Goal: Check status: Check status

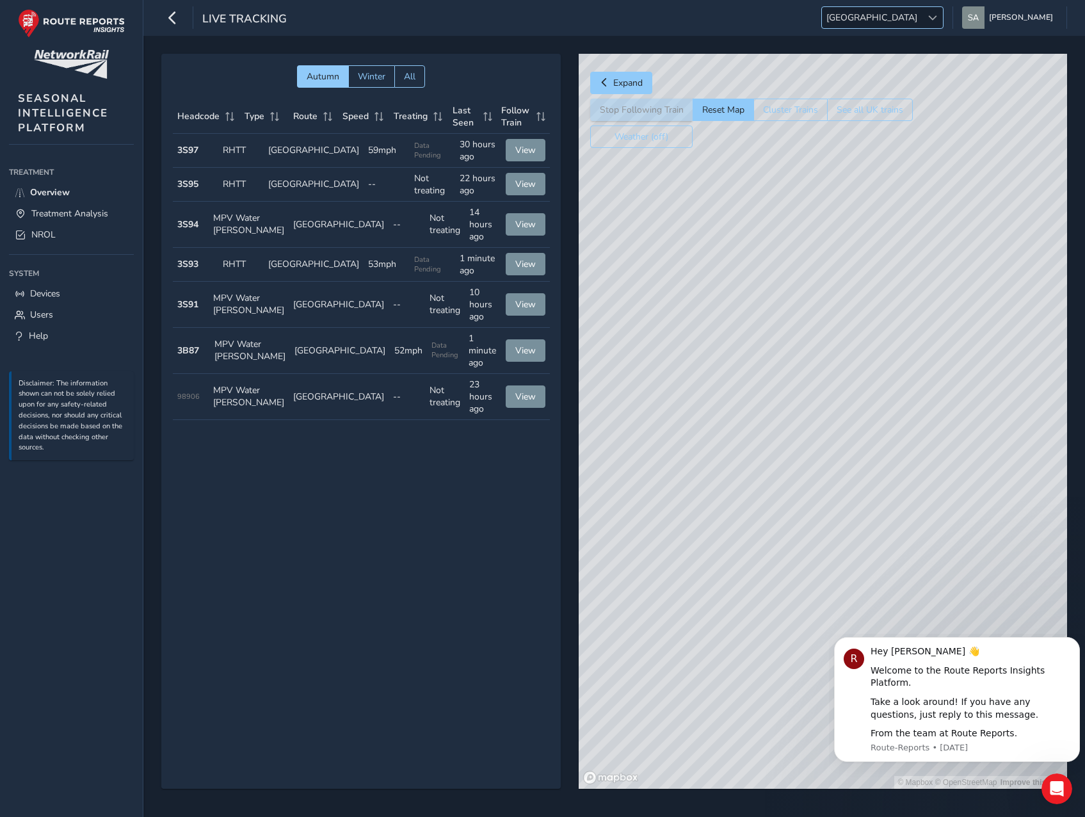
click at [922, 8] on span "[GEOGRAPHIC_DATA]" at bounding box center [872, 17] width 100 height 21
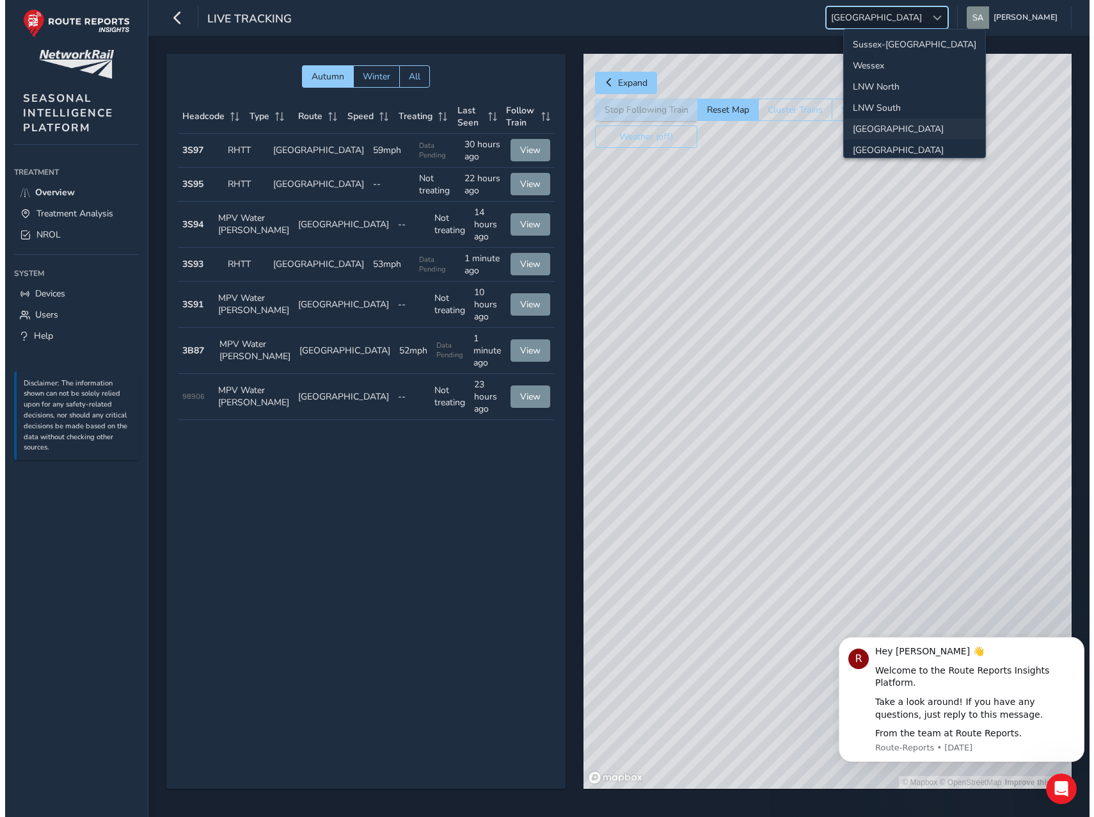
scroll to position [45, 0]
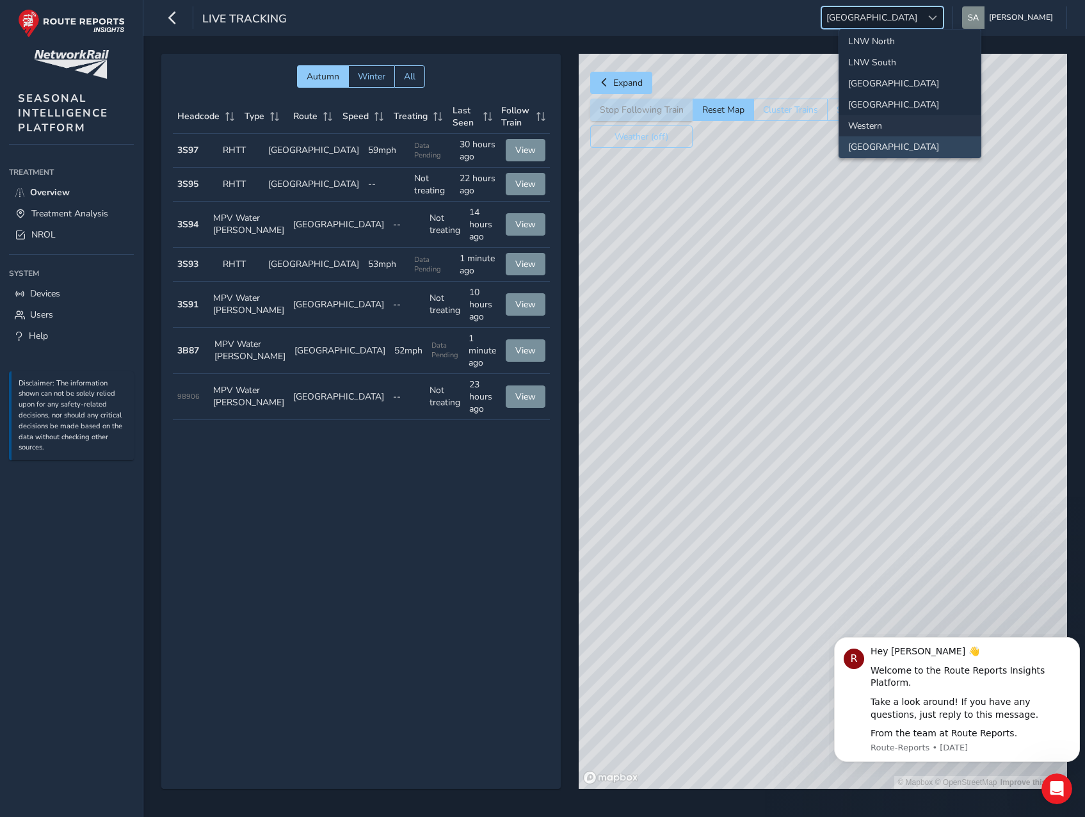
click at [900, 122] on li "Western" at bounding box center [909, 125] width 141 height 21
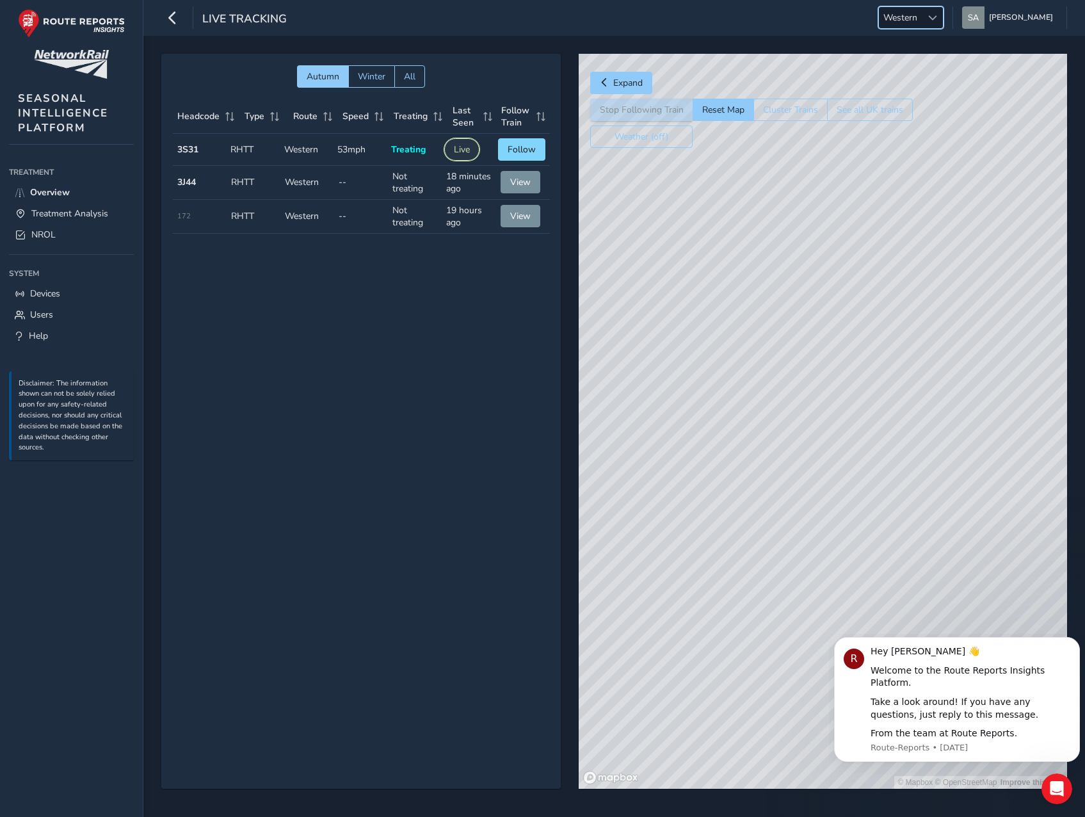
click at [467, 145] on button "Live" at bounding box center [461, 149] width 35 height 22
click at [255, 150] on td "Type RHTT" at bounding box center [253, 150] width 54 height 32
click at [904, 240] on div "© Mapbox © OpenStreetMap Improve this map" at bounding box center [823, 421] width 488 height 735
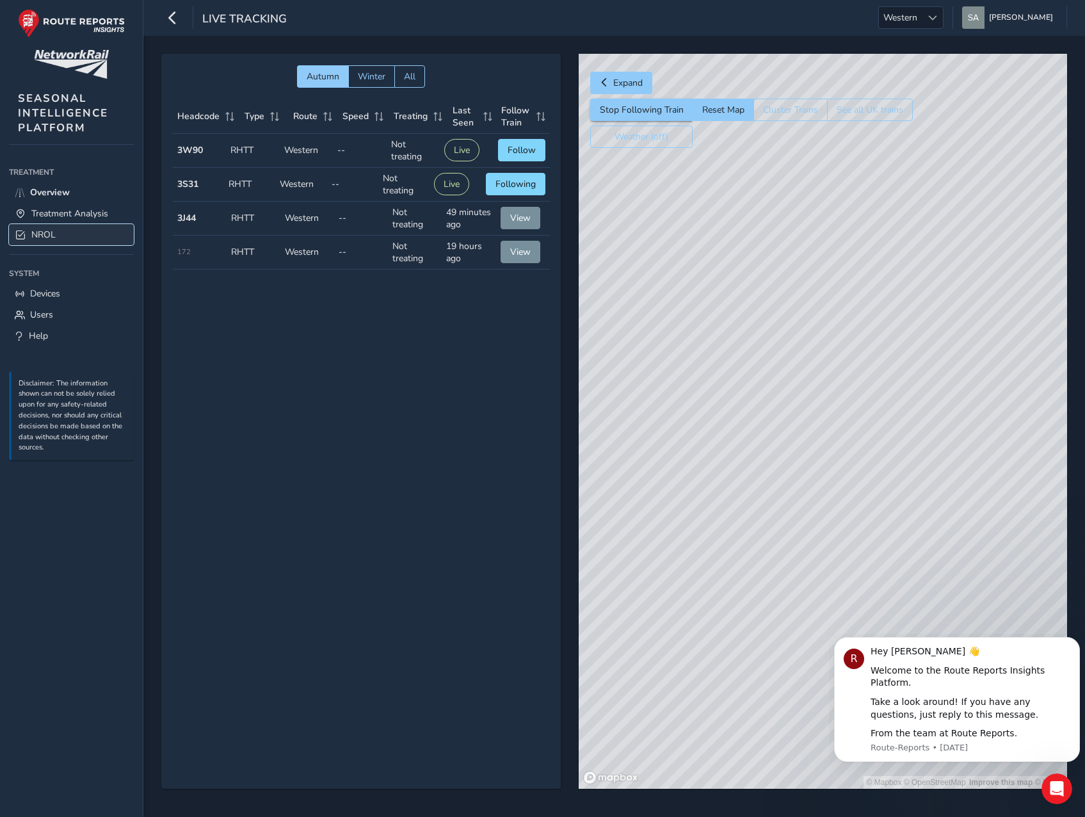
click at [51, 227] on link "NROL" at bounding box center [71, 234] width 125 height 21
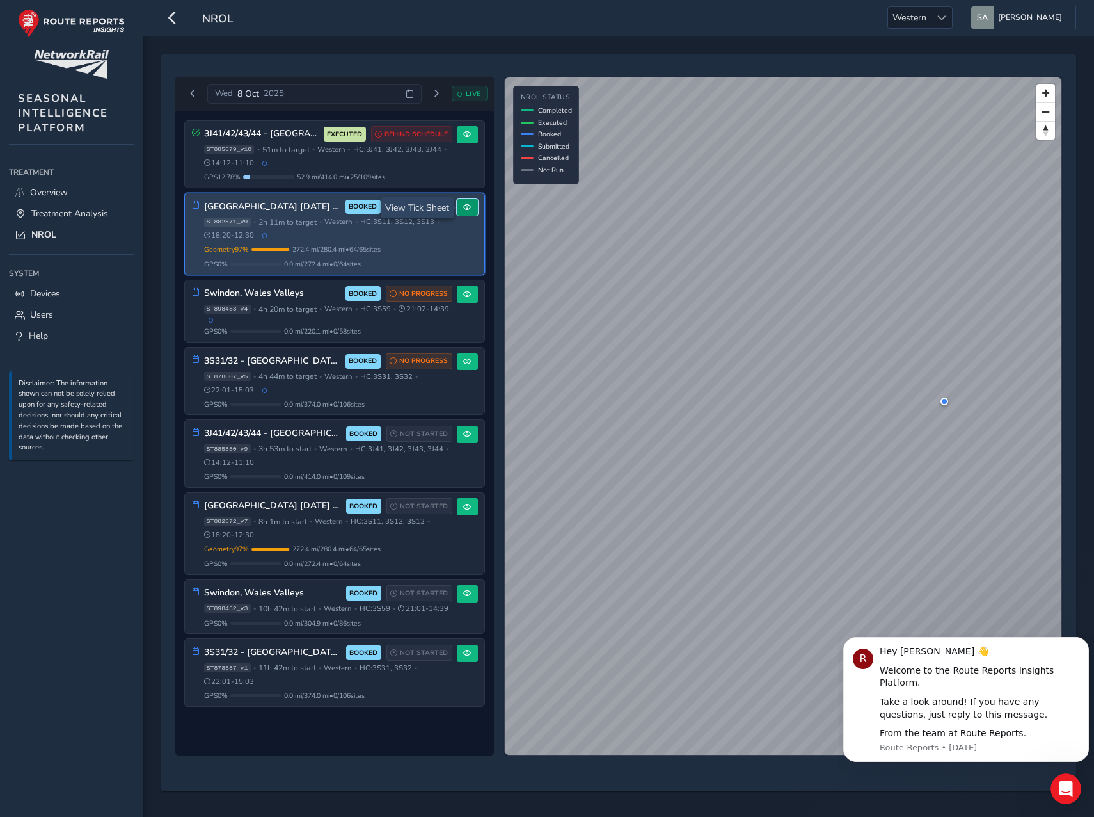
click at [474, 211] on button at bounding box center [467, 207] width 21 height 17
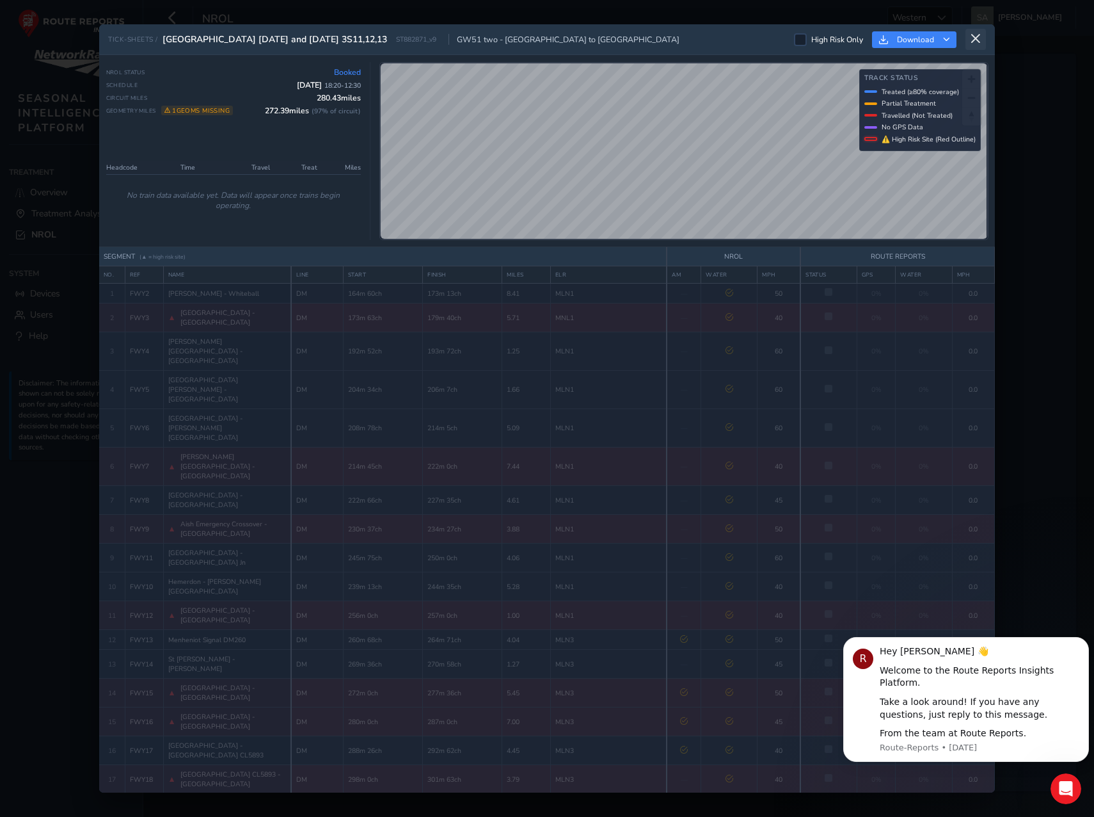
click at [980, 41] on icon at bounding box center [976, 39] width 12 height 12
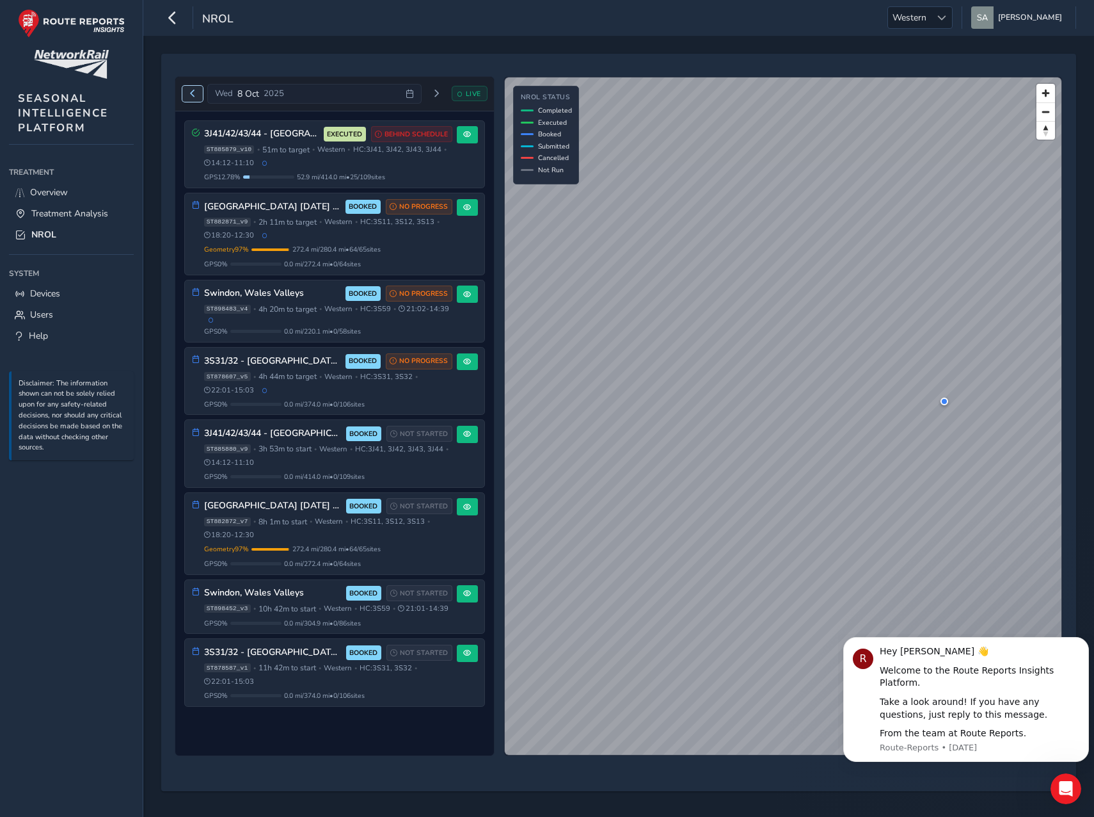
click at [192, 97] on span "Previous day" at bounding box center [193, 94] width 8 height 8
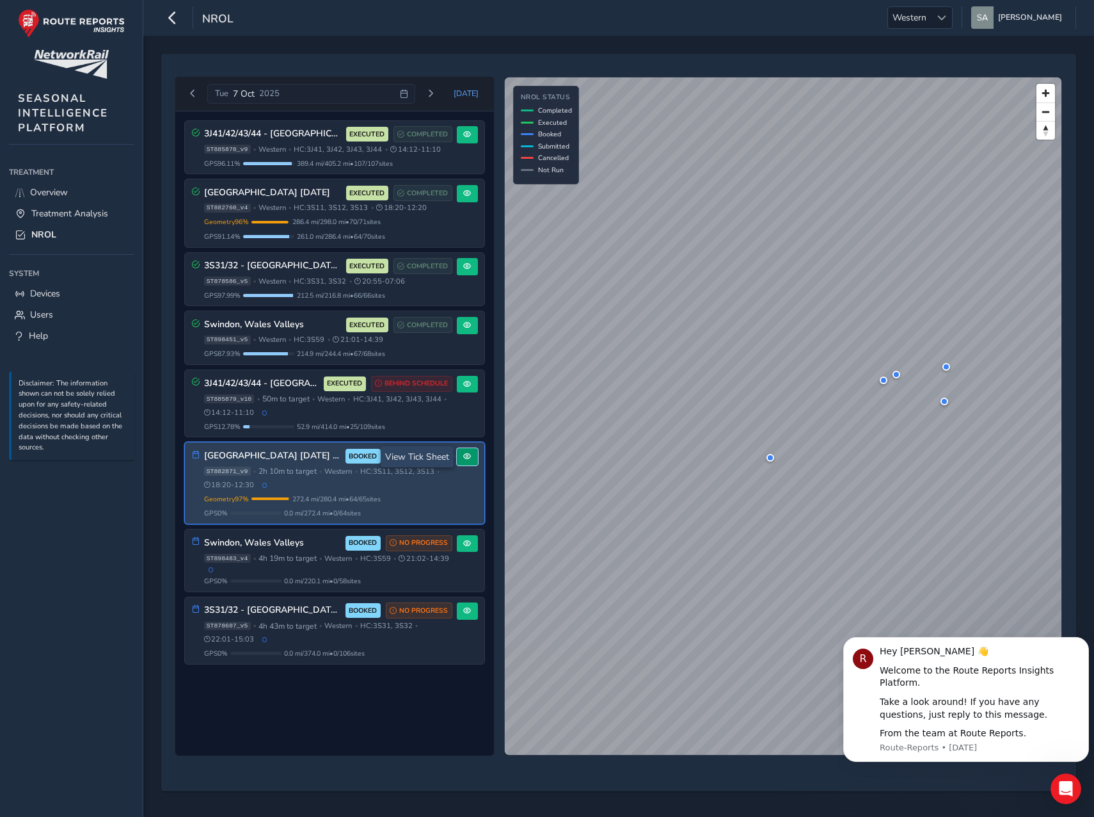
click at [463, 462] on button at bounding box center [467, 456] width 21 height 17
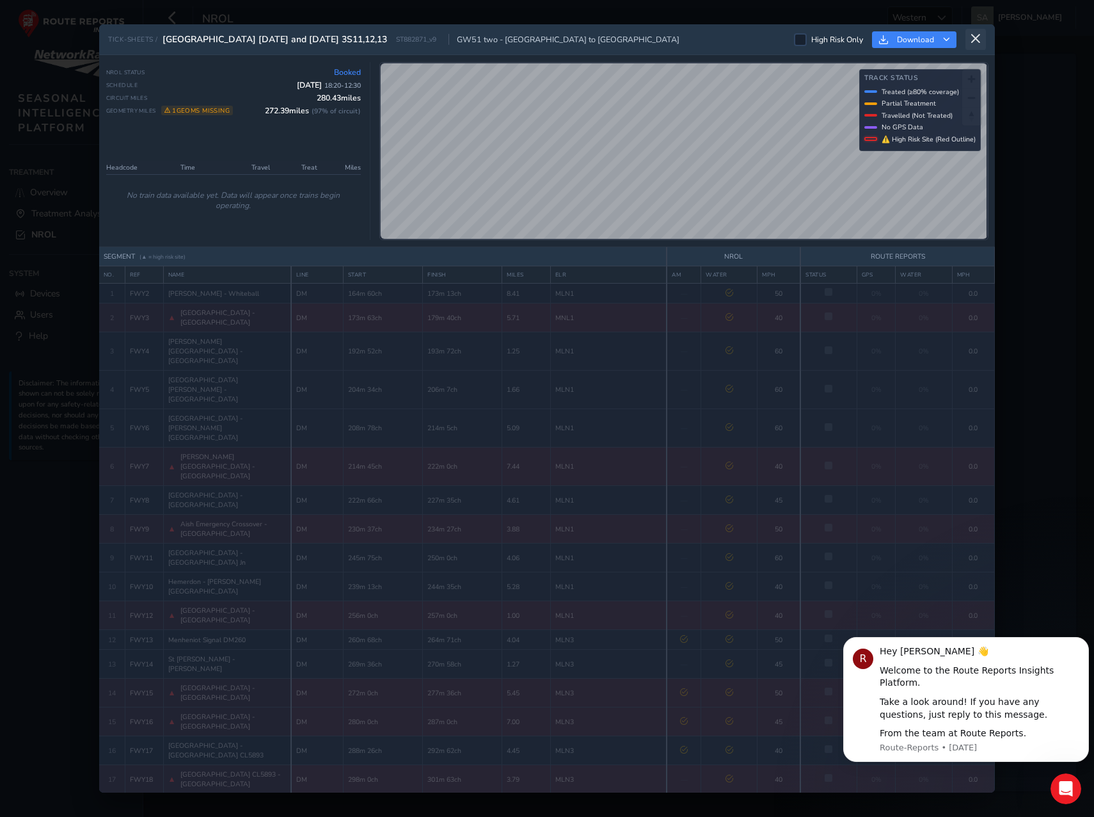
click at [977, 36] on icon at bounding box center [976, 39] width 12 height 12
